Goal: Information Seeking & Learning: Learn about a topic

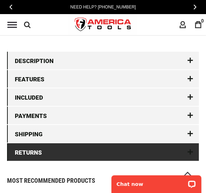
scroll to position [953, 0]
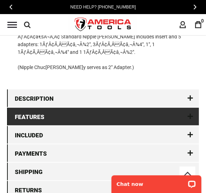
click at [158, 114] on link "Features" at bounding box center [103, 117] width 192 height 18
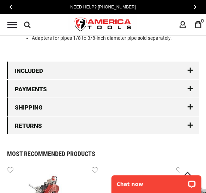
scroll to position [924, 0]
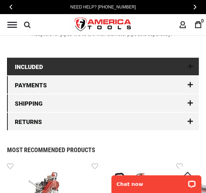
click at [114, 66] on link "Included" at bounding box center [103, 67] width 192 height 18
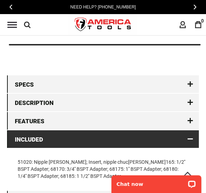
scroll to position [776, 0]
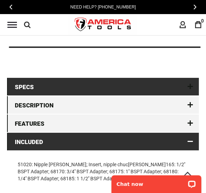
click at [169, 94] on link "Specs" at bounding box center [103, 87] width 192 height 18
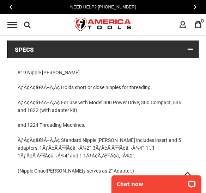
scroll to position [812, 0]
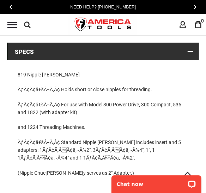
click at [189, 50] on link "Specs" at bounding box center [103, 52] width 192 height 18
click at [191, 52] on link "Specs" at bounding box center [103, 52] width 192 height 18
click at [161, 52] on link "Specs" at bounding box center [103, 52] width 192 height 18
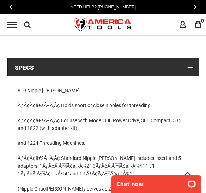
scroll to position [706, 0]
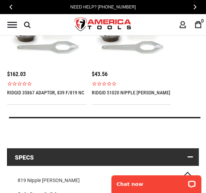
click at [16, 158] on link "Specs" at bounding box center [103, 158] width 192 height 18
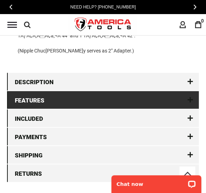
scroll to position [953, 0]
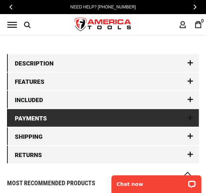
click at [79, 121] on link "Payments" at bounding box center [103, 118] width 192 height 18
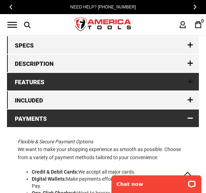
click at [92, 79] on link "Features" at bounding box center [103, 82] width 192 height 18
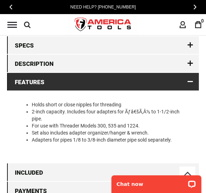
click at [92, 81] on link "Features" at bounding box center [103, 82] width 192 height 18
click at [191, 82] on link "Features" at bounding box center [103, 82] width 192 height 18
click at [125, 82] on link "Features" at bounding box center [103, 82] width 192 height 18
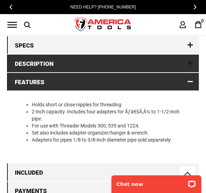
click at [56, 69] on link "Description" at bounding box center [103, 64] width 192 height 18
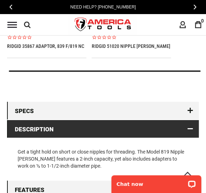
scroll to position [748, 0]
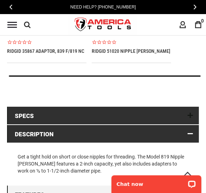
click at [101, 115] on link "Specs" at bounding box center [103, 116] width 192 height 18
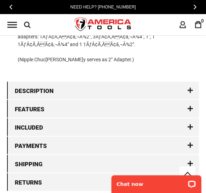
scroll to position [924, 0]
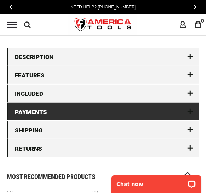
click at [103, 109] on link "Payments" at bounding box center [103, 112] width 192 height 18
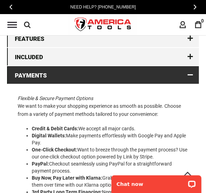
scroll to position [860, 0]
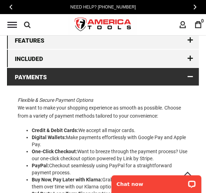
click at [113, 77] on link "Payments" at bounding box center [103, 77] width 192 height 18
click at [113, 80] on link "Payments" at bounding box center [103, 77] width 192 height 18
click at [187, 76] on link "Payments" at bounding box center [103, 77] width 192 height 18
click at [13, 77] on link "Payments" at bounding box center [103, 77] width 192 height 18
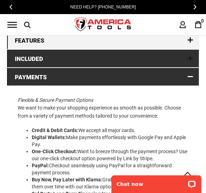
click at [82, 58] on link "Included" at bounding box center [103, 59] width 192 height 18
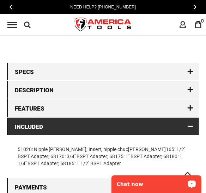
scroll to position [789, 0]
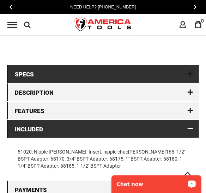
click at [83, 76] on link "Specs" at bounding box center [103, 74] width 192 height 18
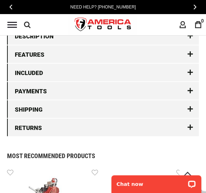
scroll to position [988, 0]
